Goal: Task Accomplishment & Management: Complete application form

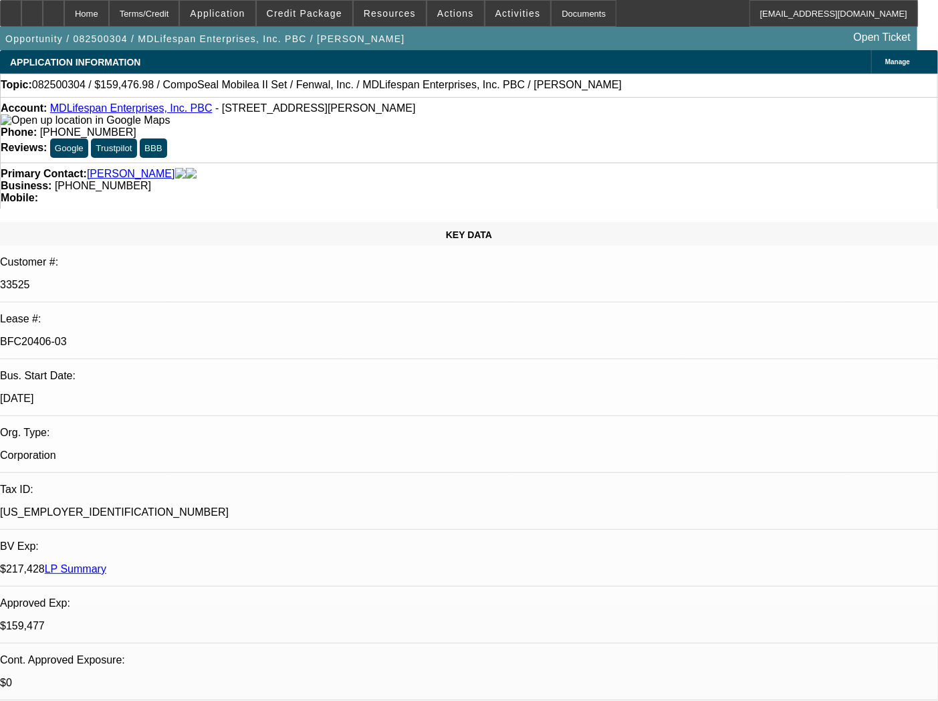
select select "0"
select select "2"
select select "0"
select select "6"
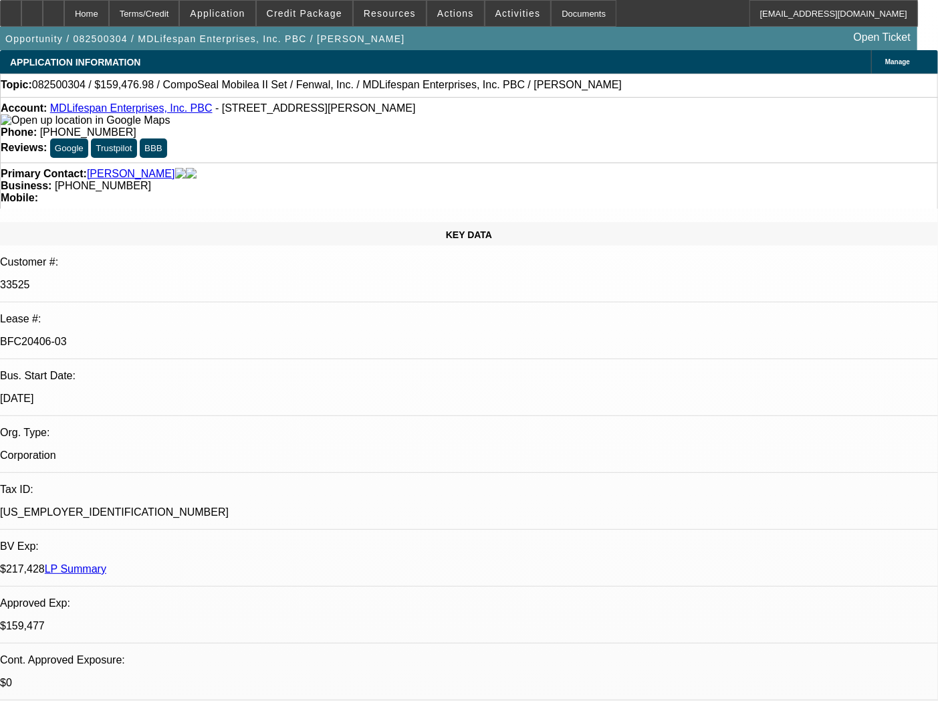
select select "0"
select select "6"
select select "0"
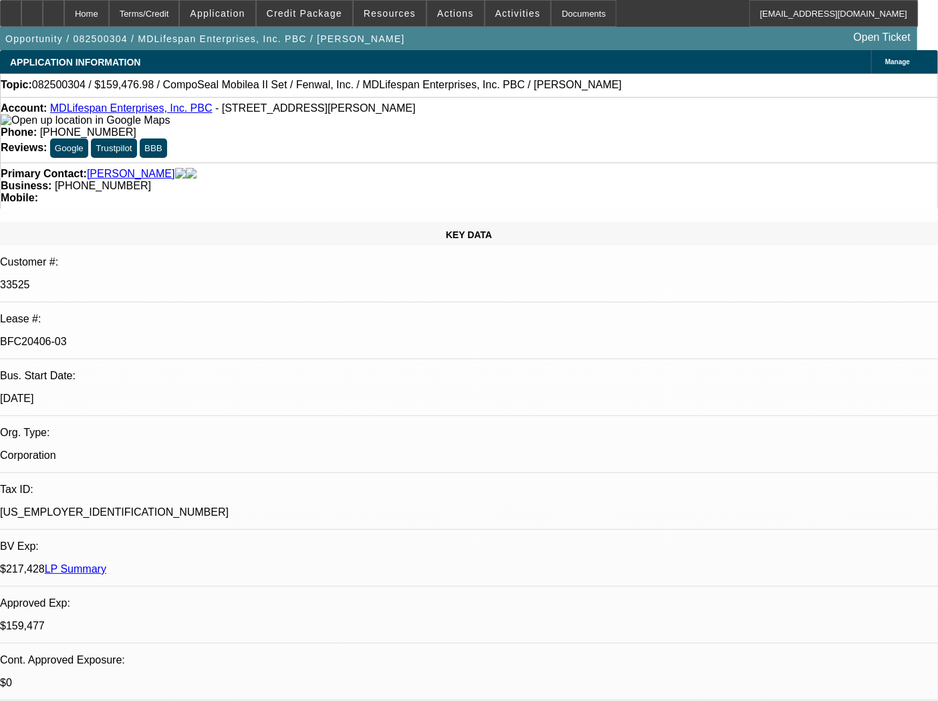
select select "0"
select select "3"
select select "0"
select select "6"
select select "0"
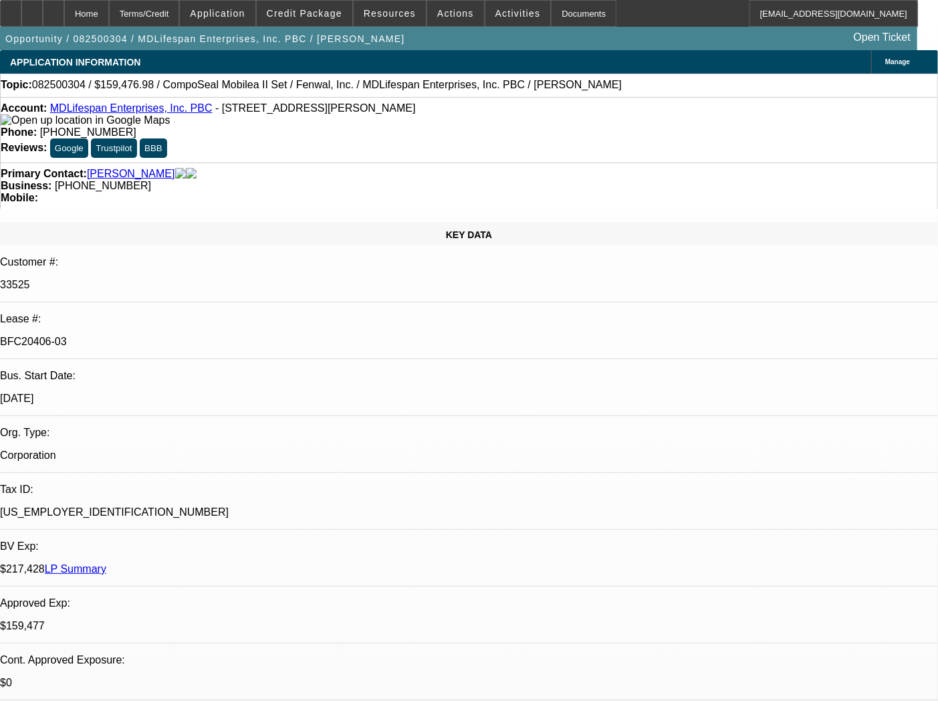
select select "2"
select select "0"
select select "6"
click at [551, 18] on div "Documents" at bounding box center [584, 13] width 66 height 27
